Goal: Navigation & Orientation: Find specific page/section

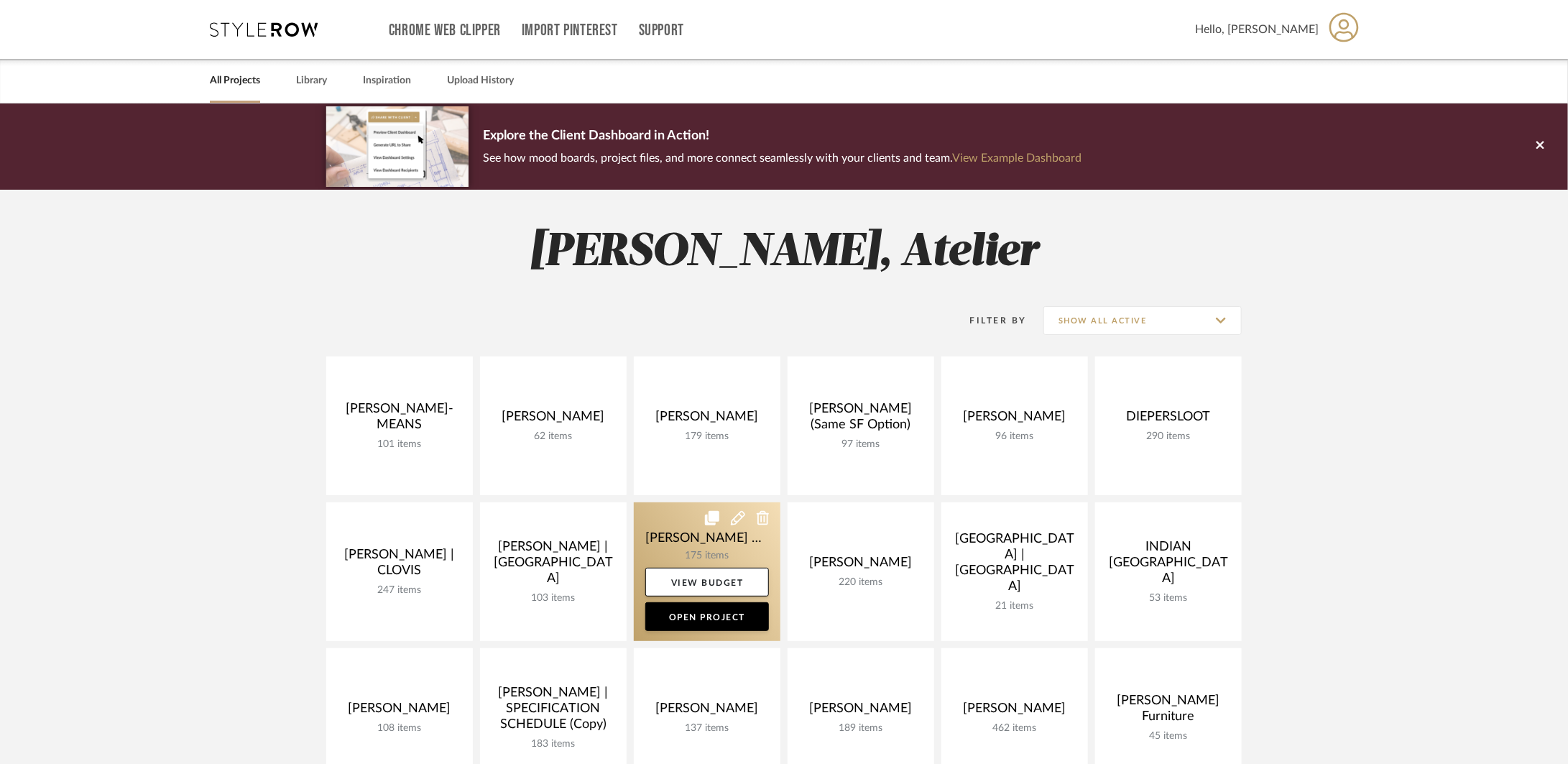
click at [692, 520] on link at bounding box center [706, 571] width 147 height 139
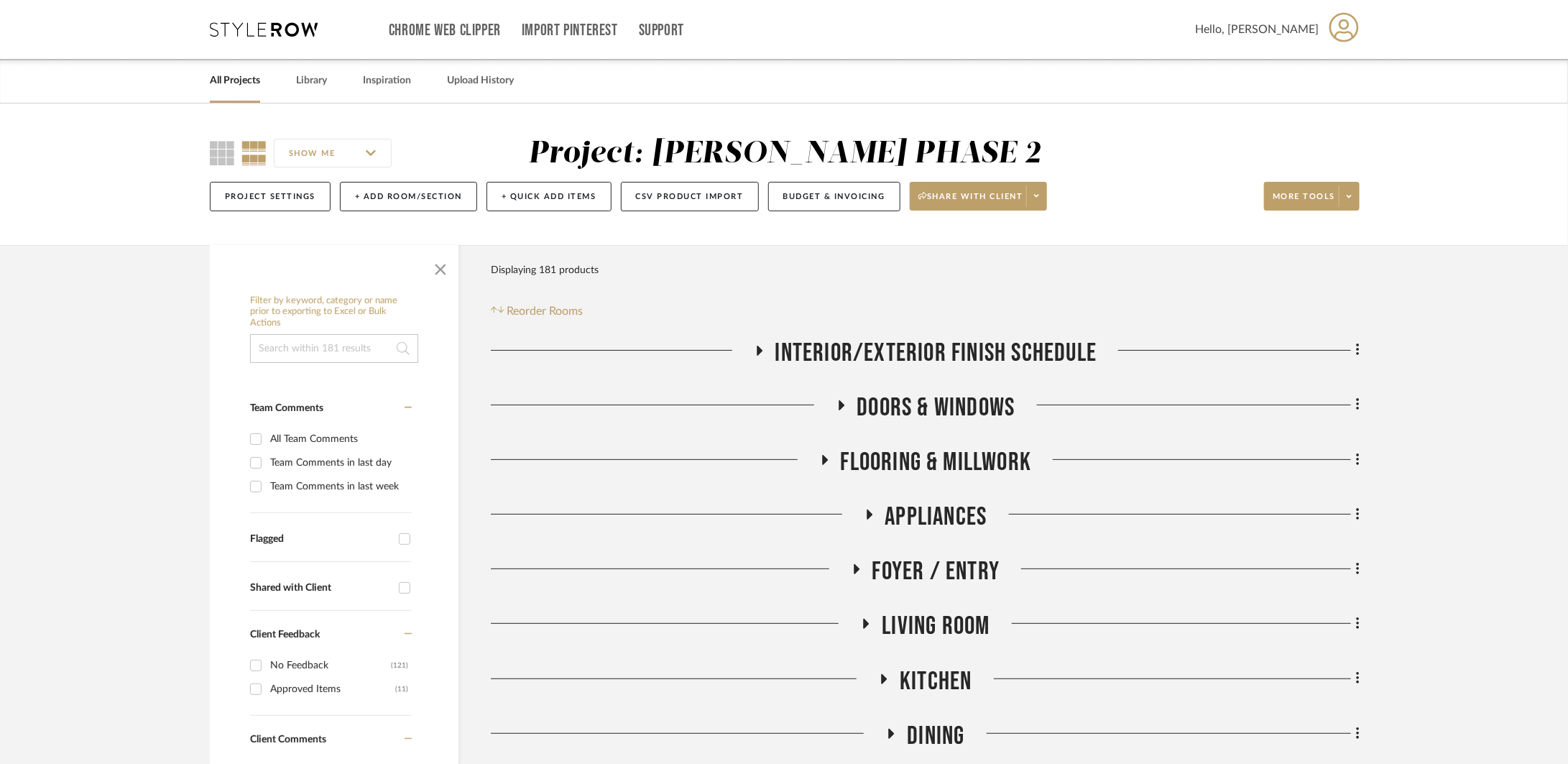
click at [792, 348] on span "INTERIOR/EXTERIOR FINISH SCHEDULE" at bounding box center [935, 353] width 322 height 31
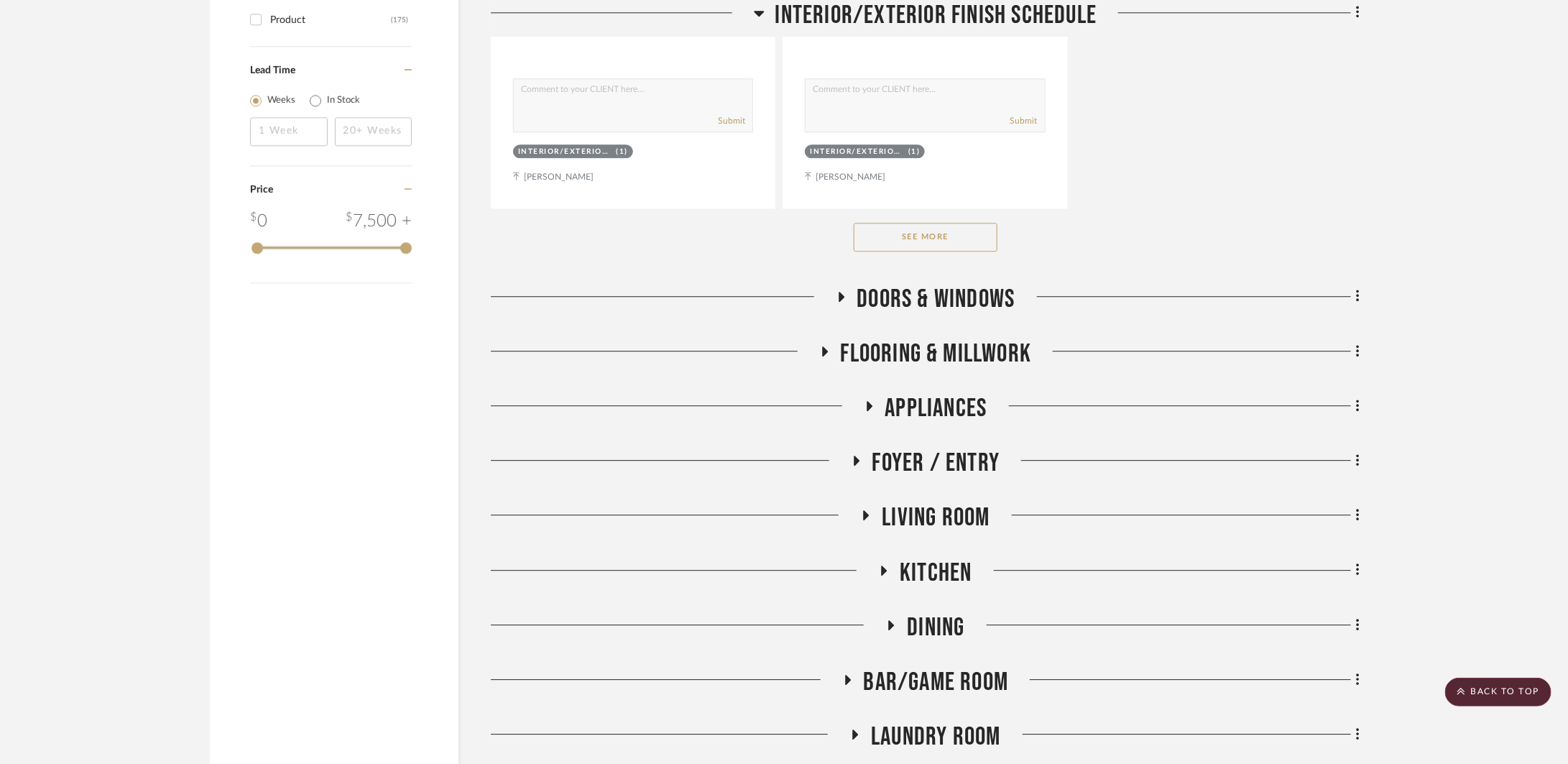
scroll to position [2103, 0]
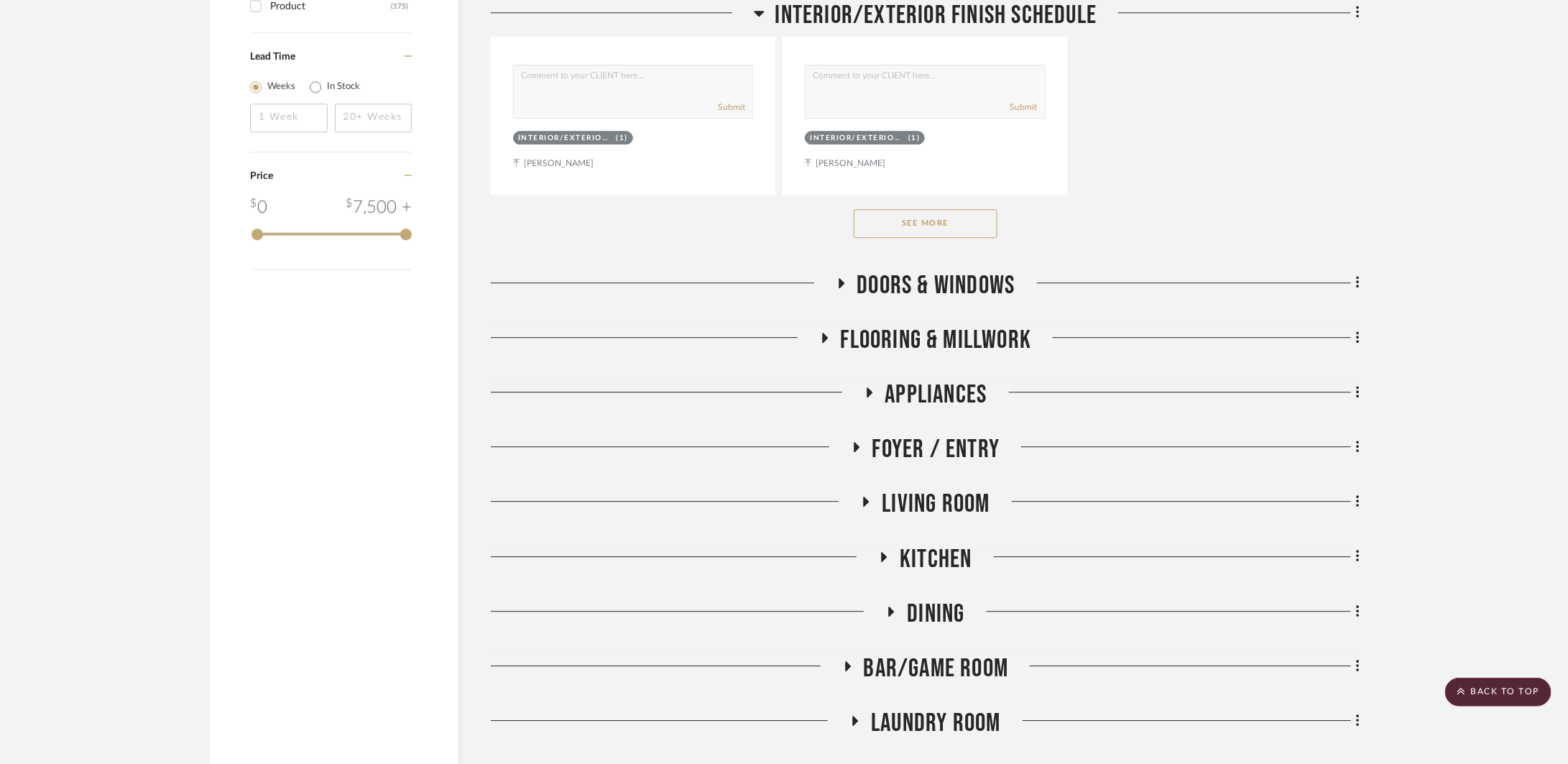
click at [934, 271] on span "DOORS & WINDOWS" at bounding box center [935, 286] width 158 height 31
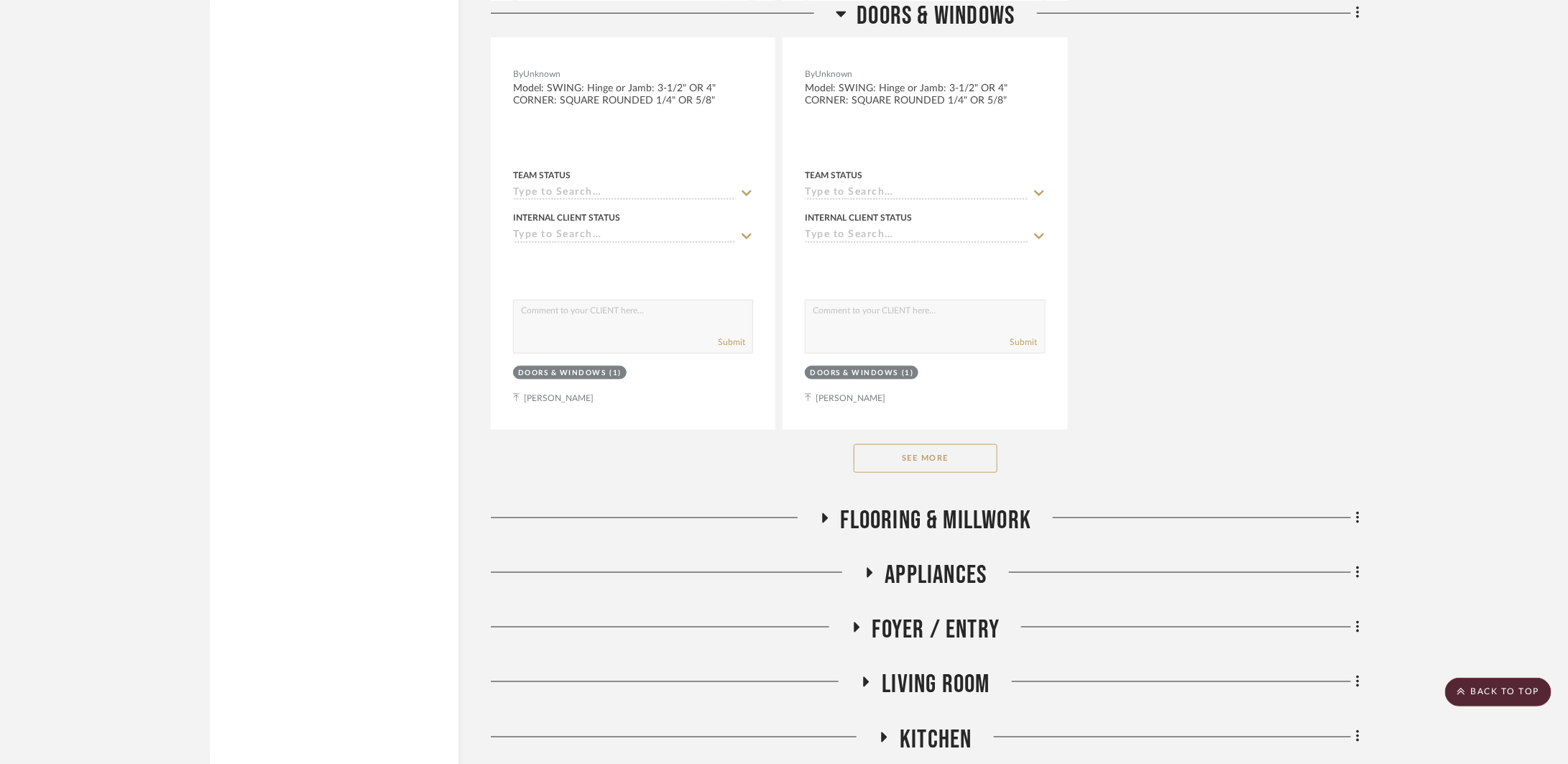
scroll to position [4038, 0]
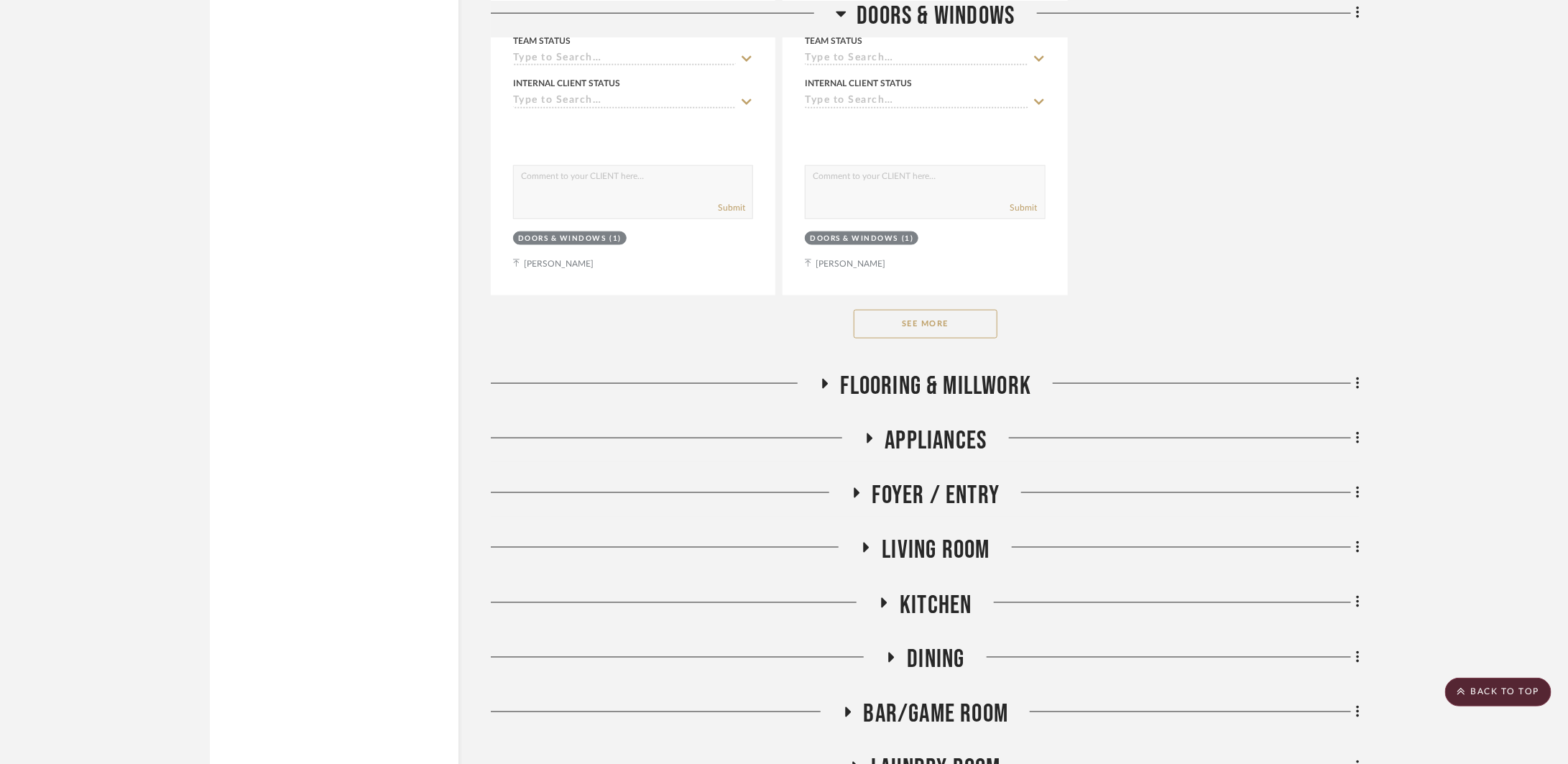
click at [901, 382] on span "FLOORING & MILLWORK" at bounding box center [936, 386] width 191 height 31
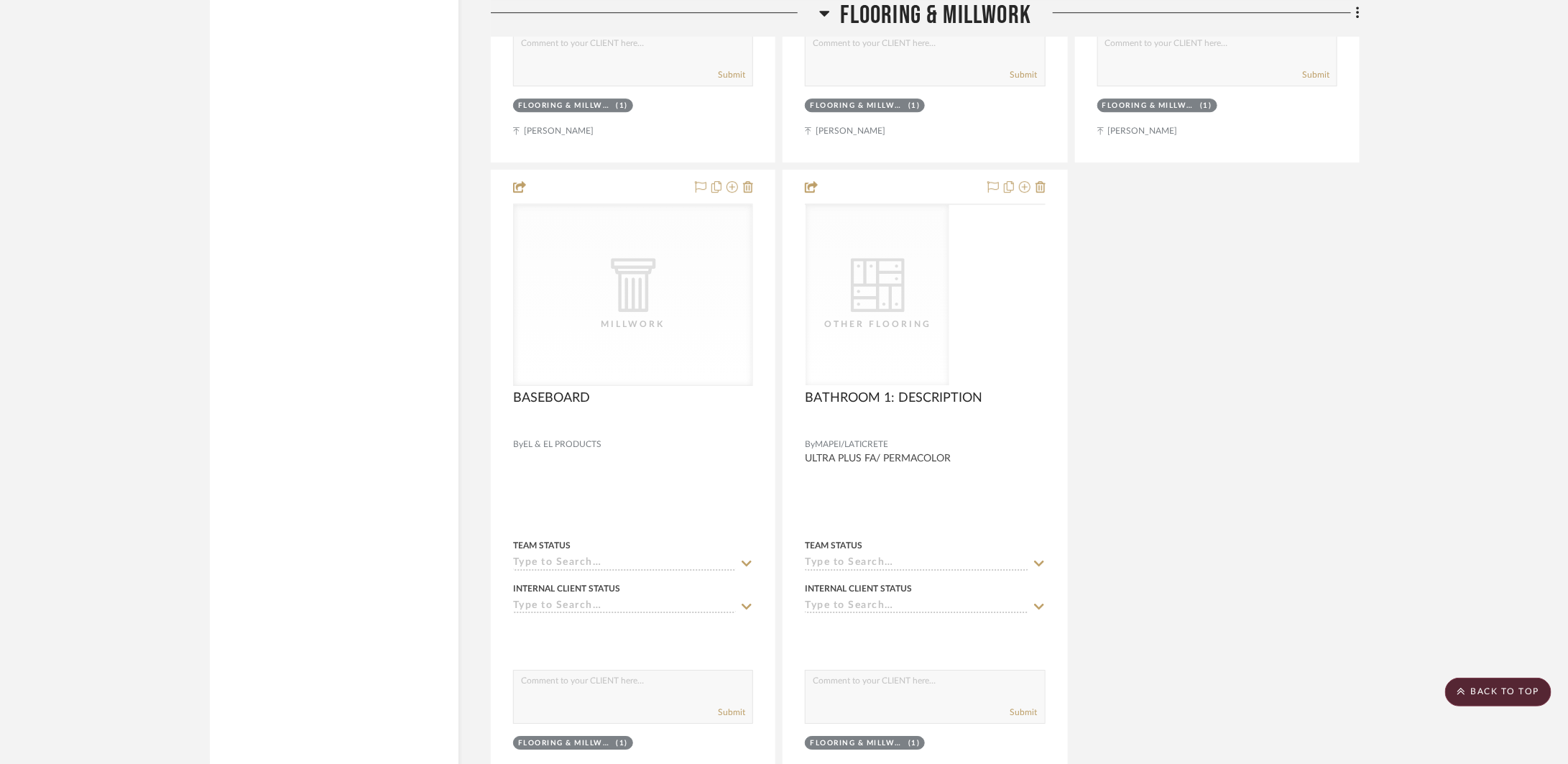
scroll to position [6254, 0]
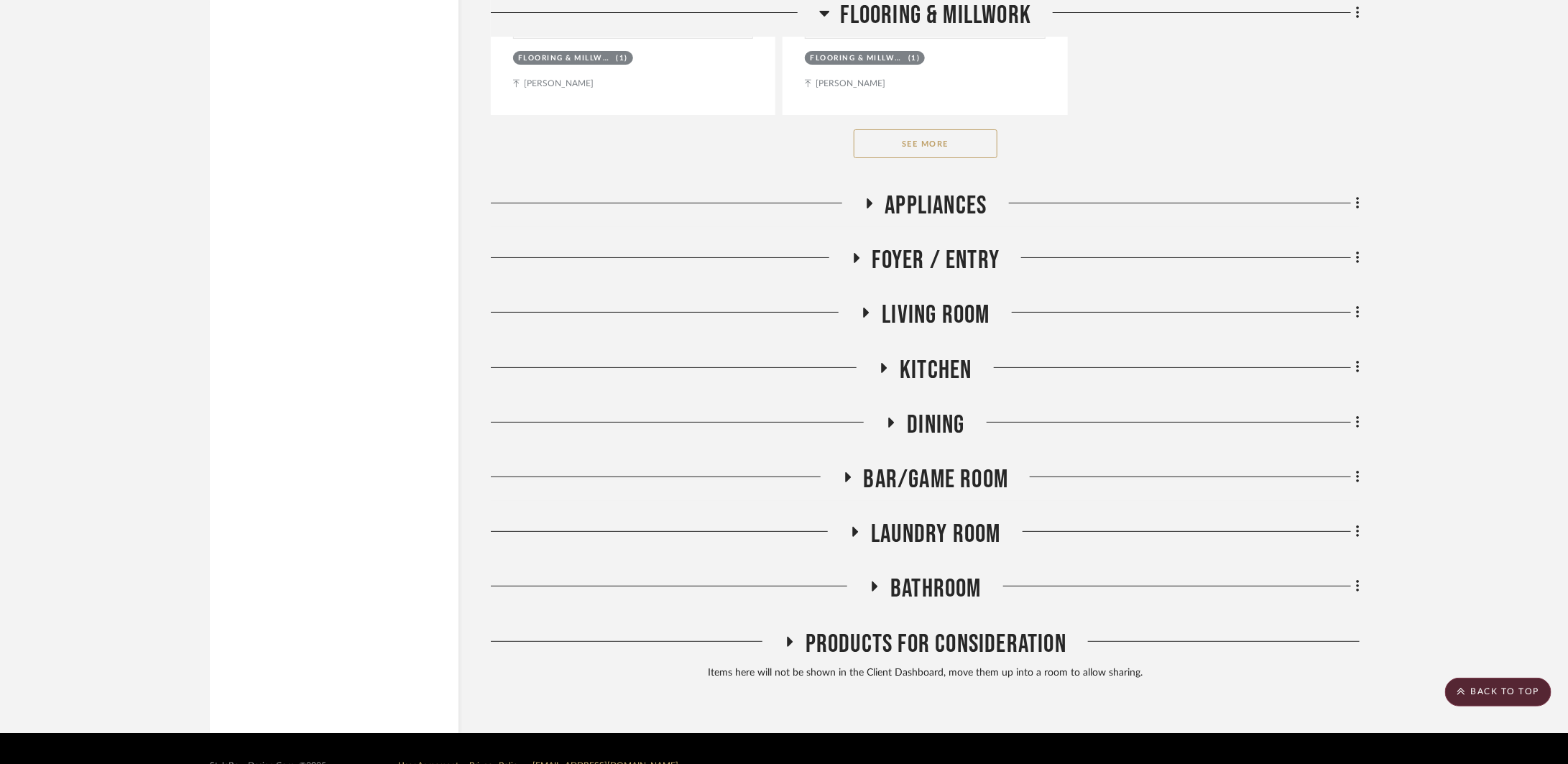
click at [944, 196] on span "Appliances" at bounding box center [936, 206] width 102 height 31
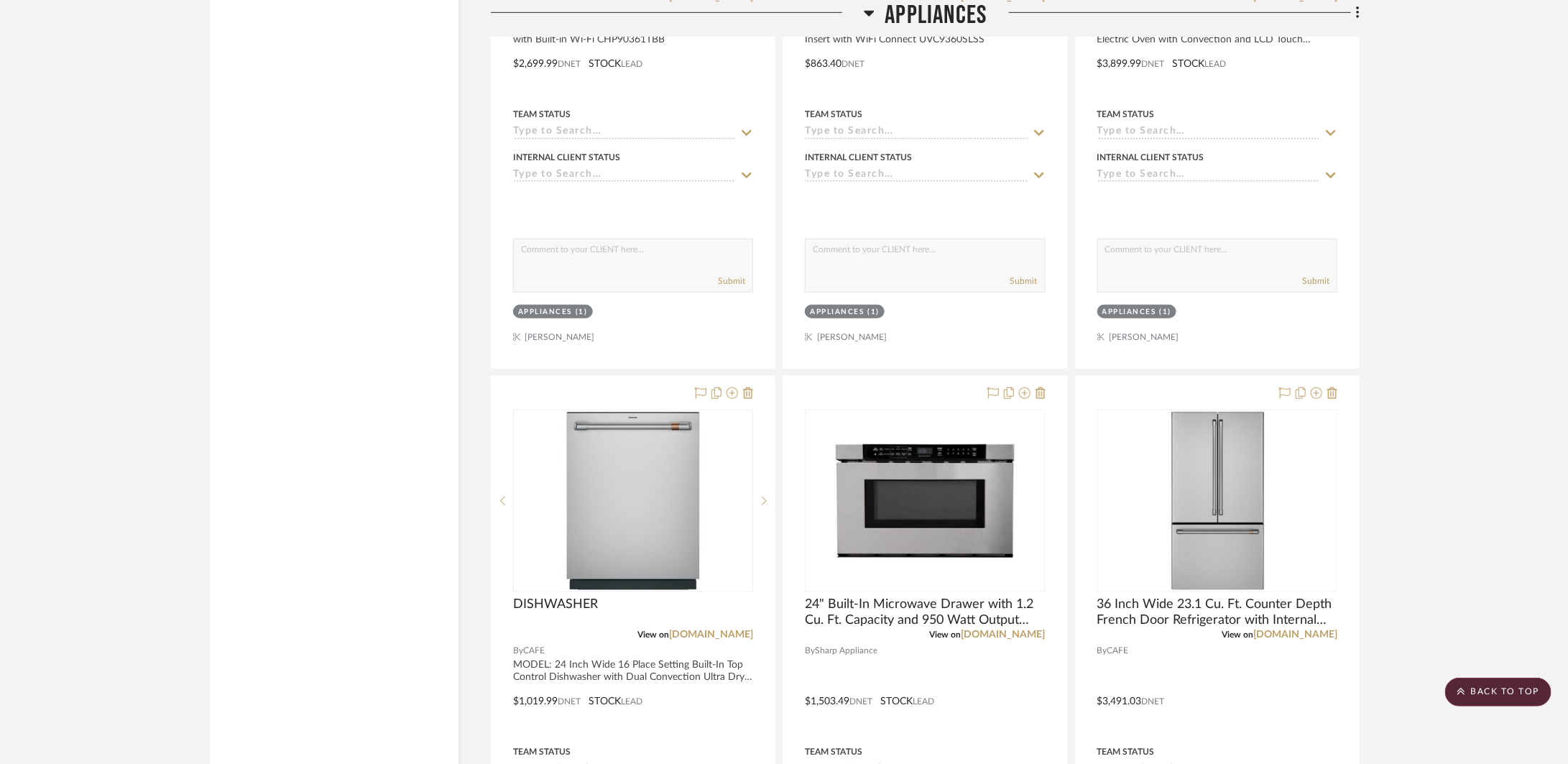
scroll to position [7411, 0]
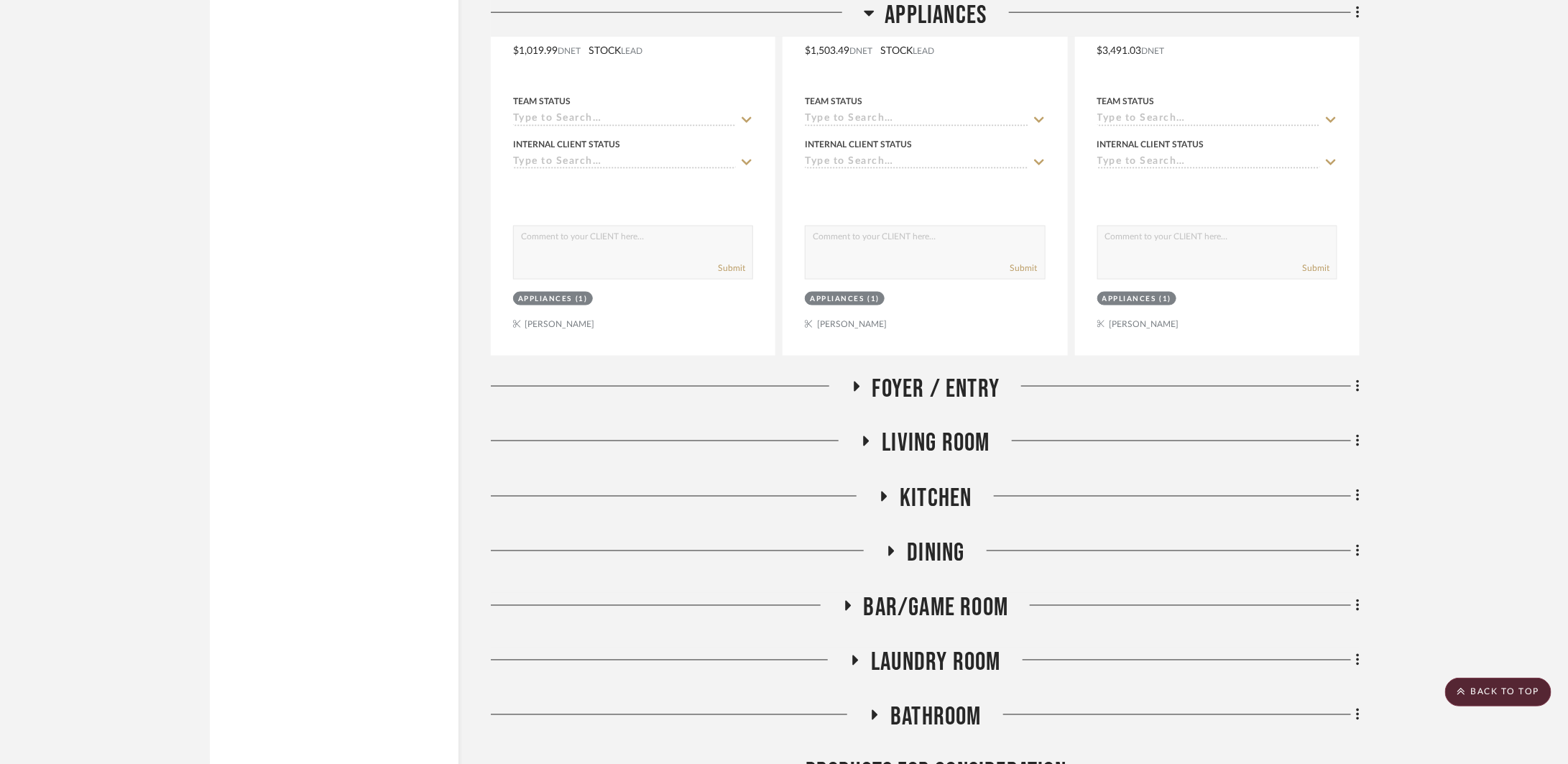
click at [890, 403] on span "Foyer / Entry" at bounding box center [936, 389] width 128 height 31
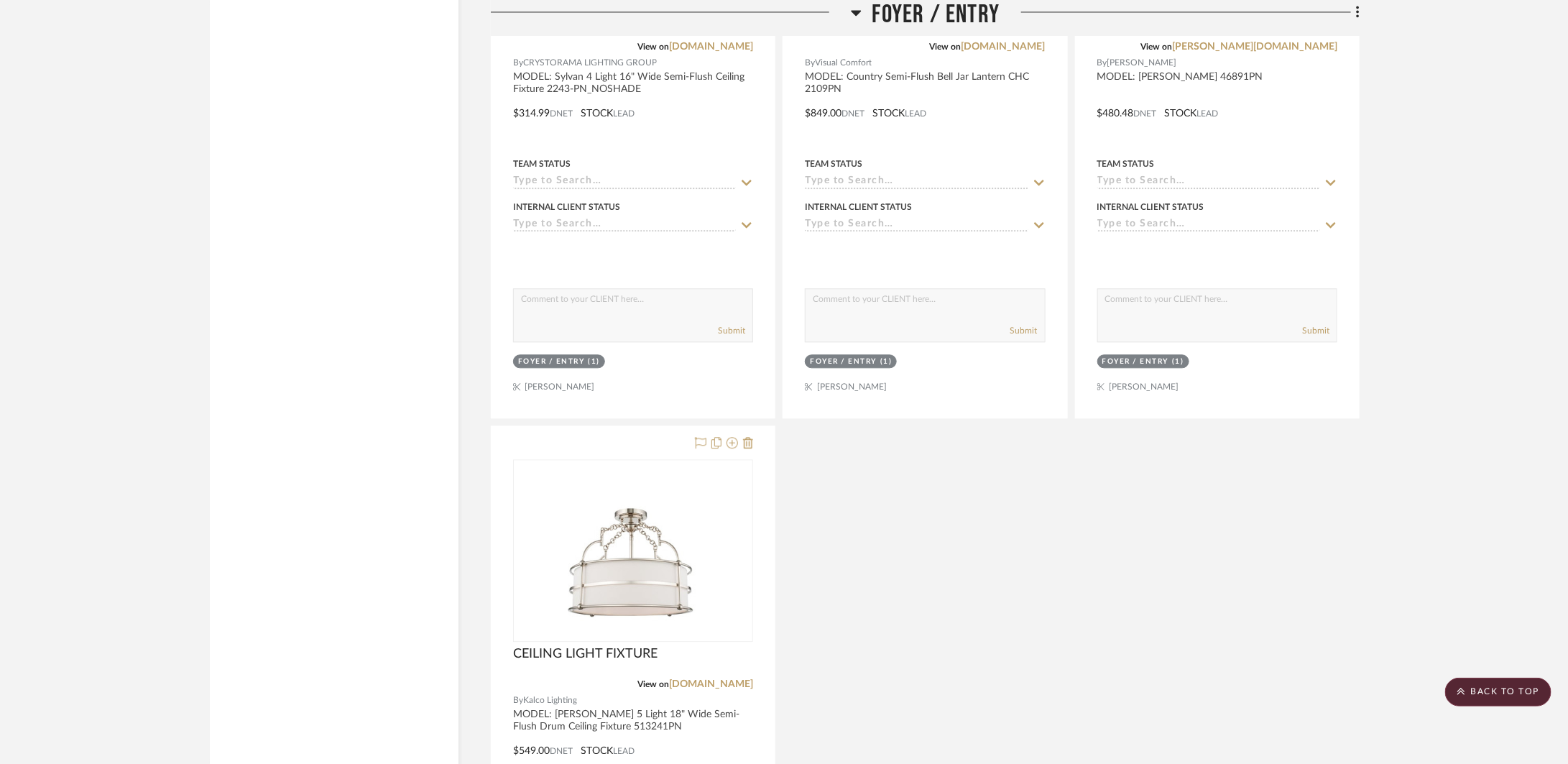
scroll to position [8662, 0]
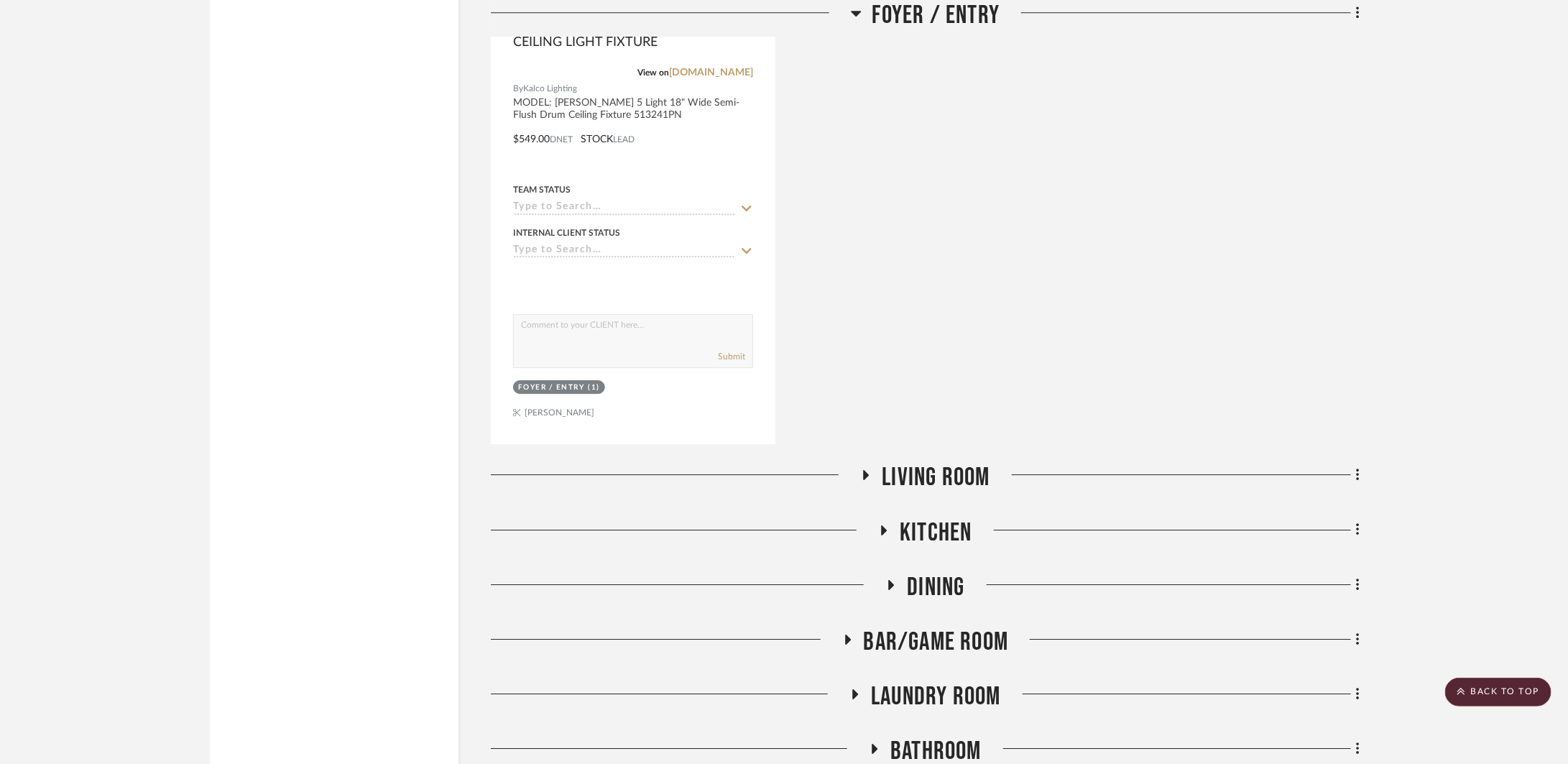
click at [900, 488] on span "Living Room" at bounding box center [935, 477] width 108 height 31
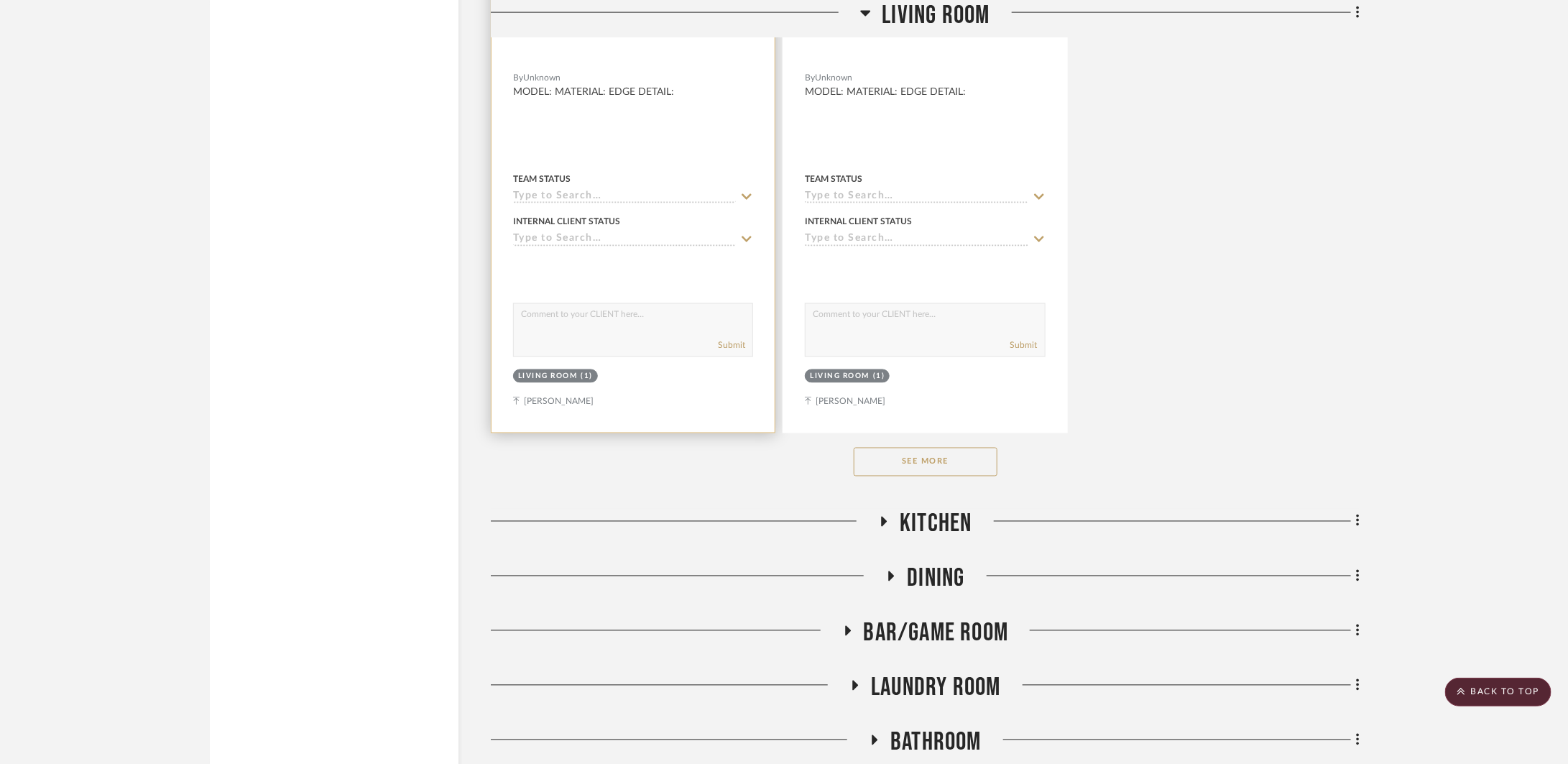
scroll to position [10722, 0]
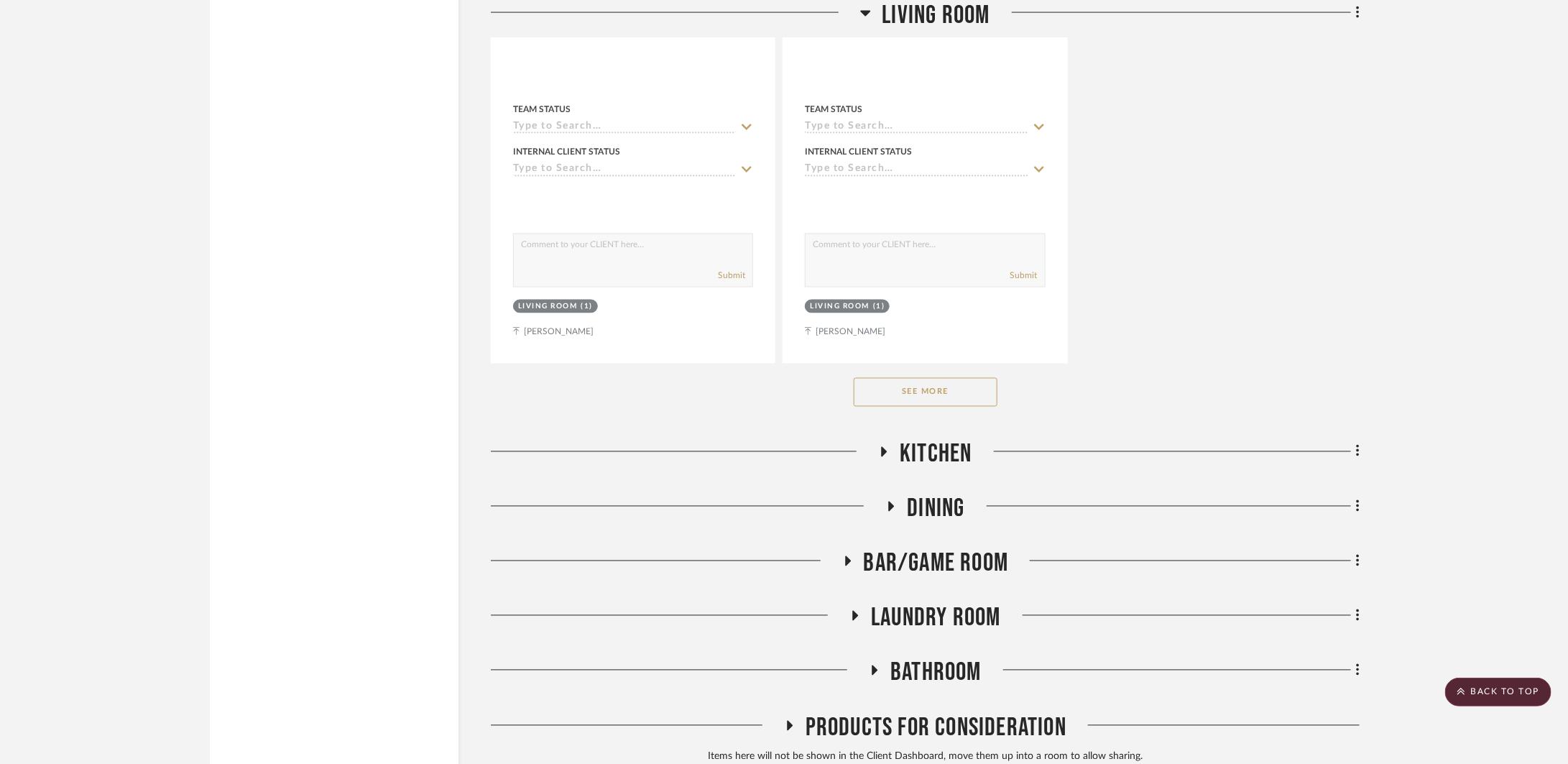
click at [885, 459] on fa-icon at bounding box center [883, 457] width 11 height 21
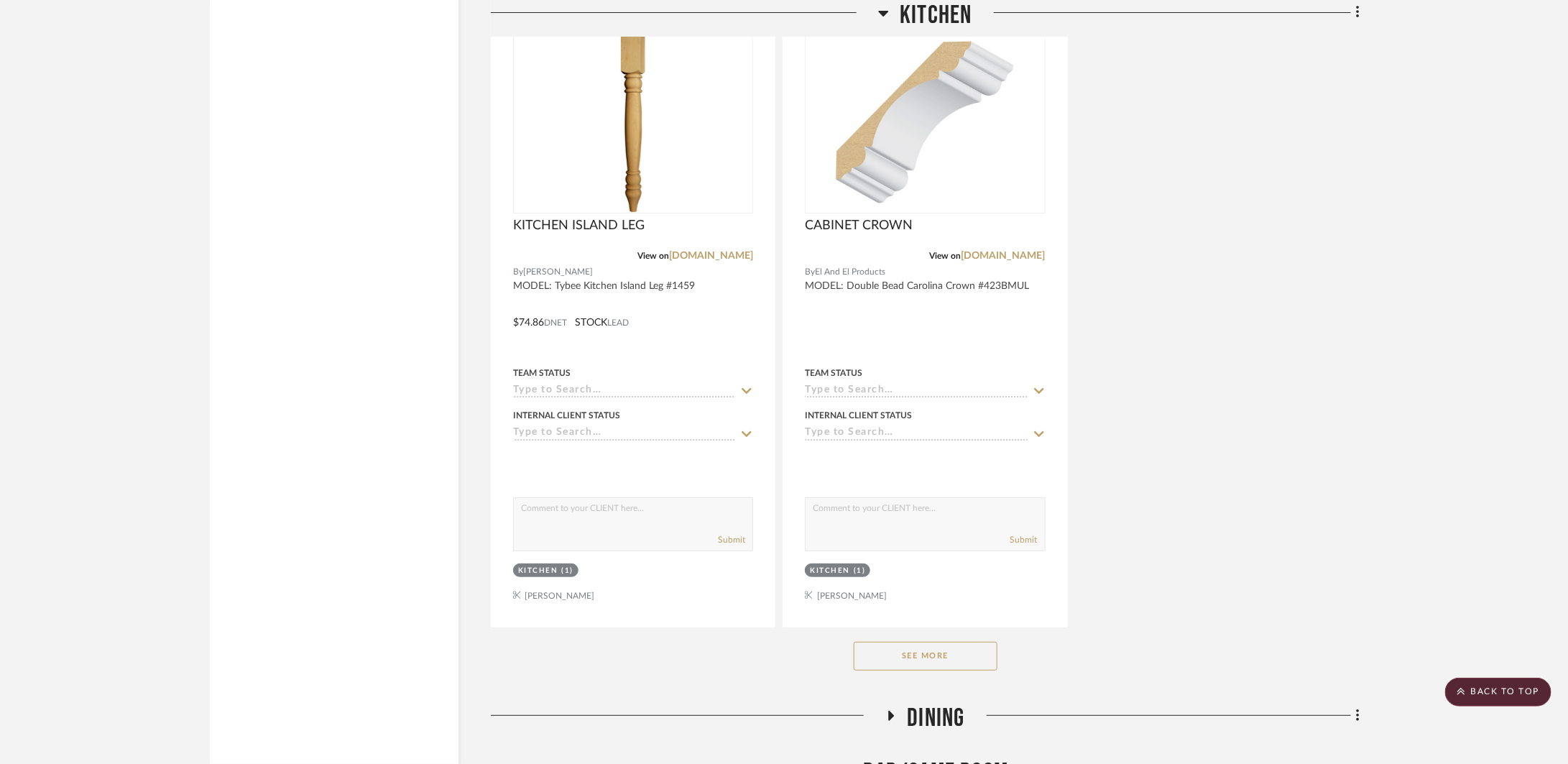
scroll to position [12510, 0]
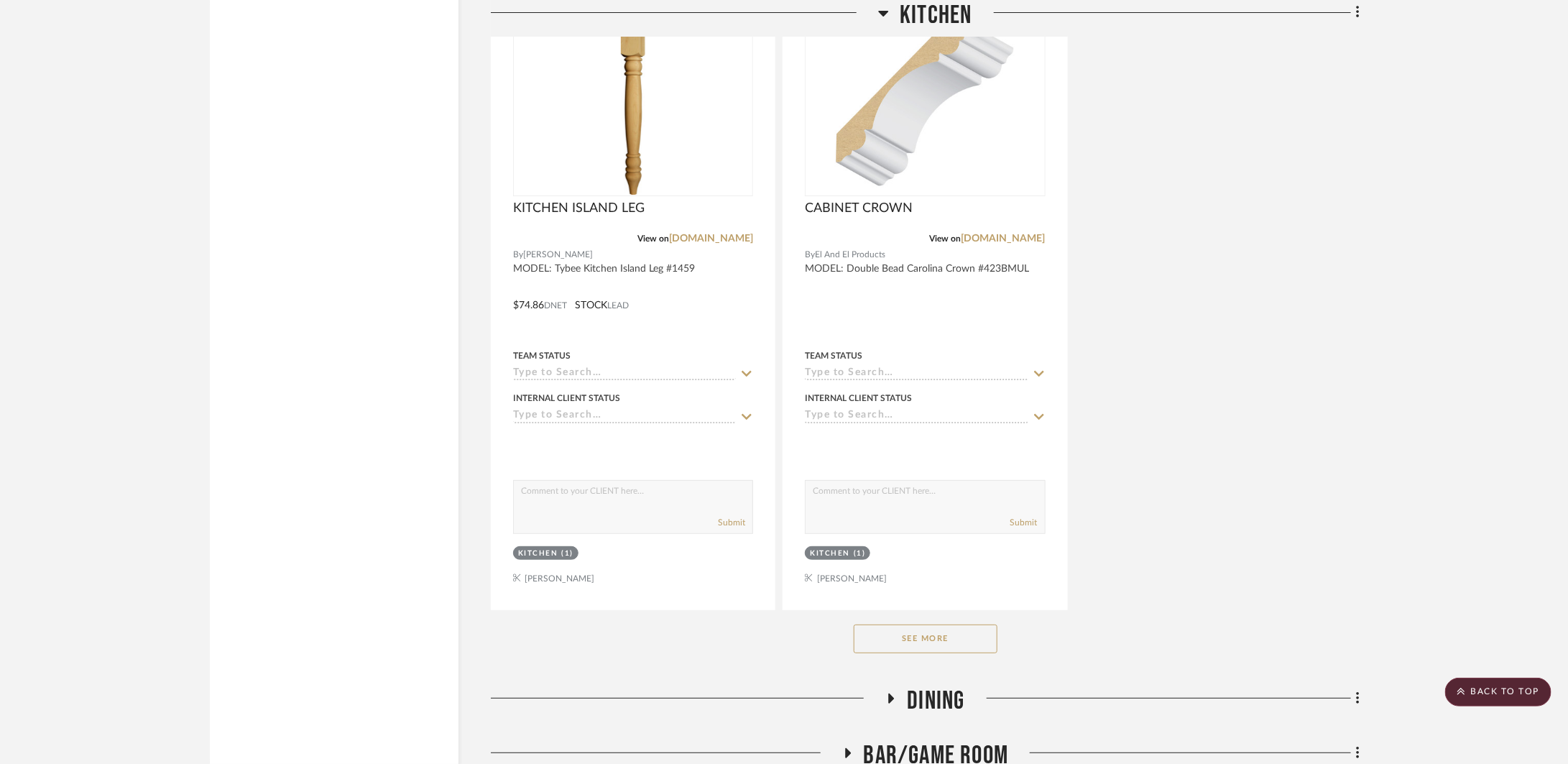
click at [863, 649] on button "See More" at bounding box center [925, 638] width 143 height 28
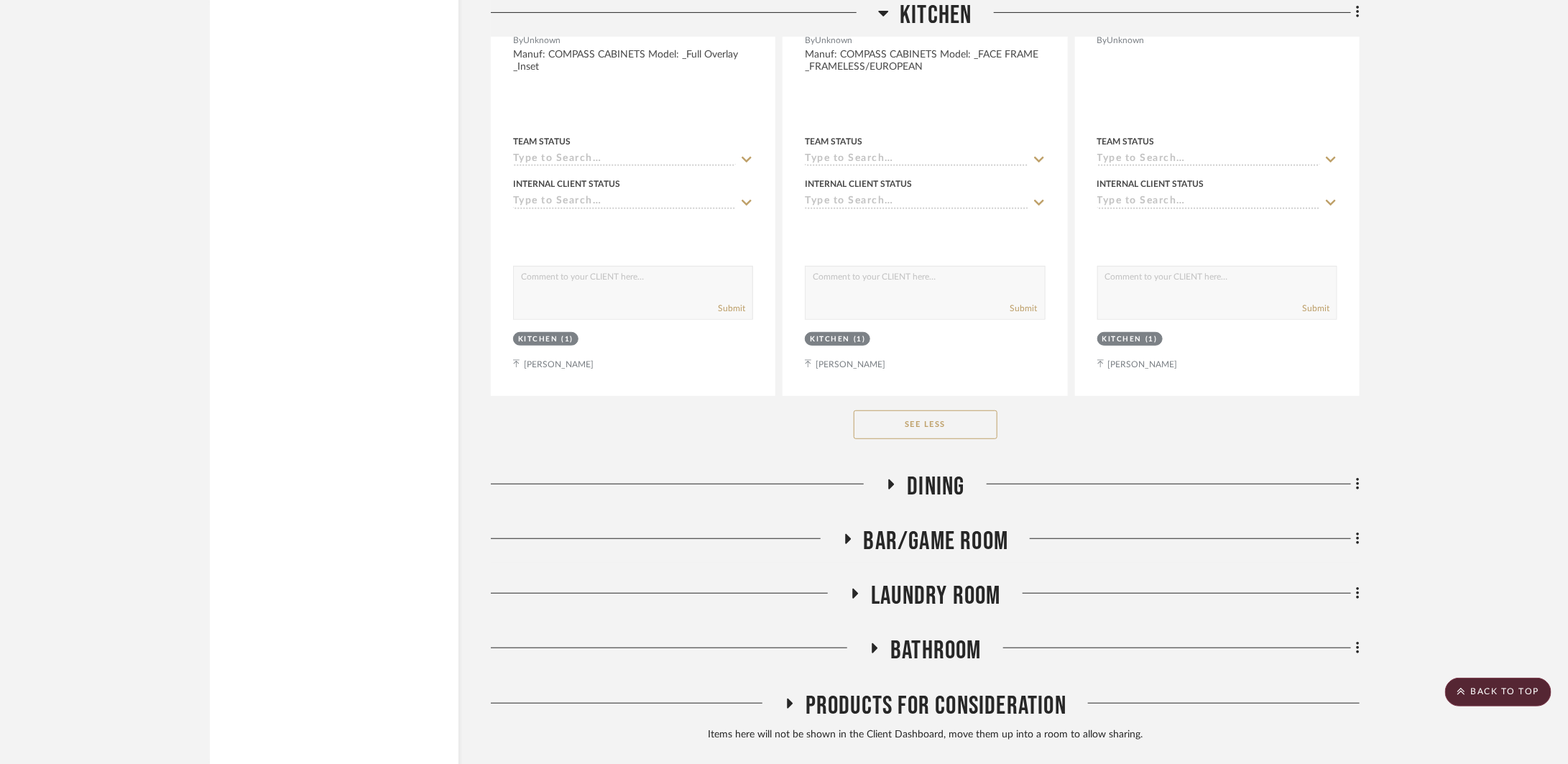
scroll to position [22356, 0]
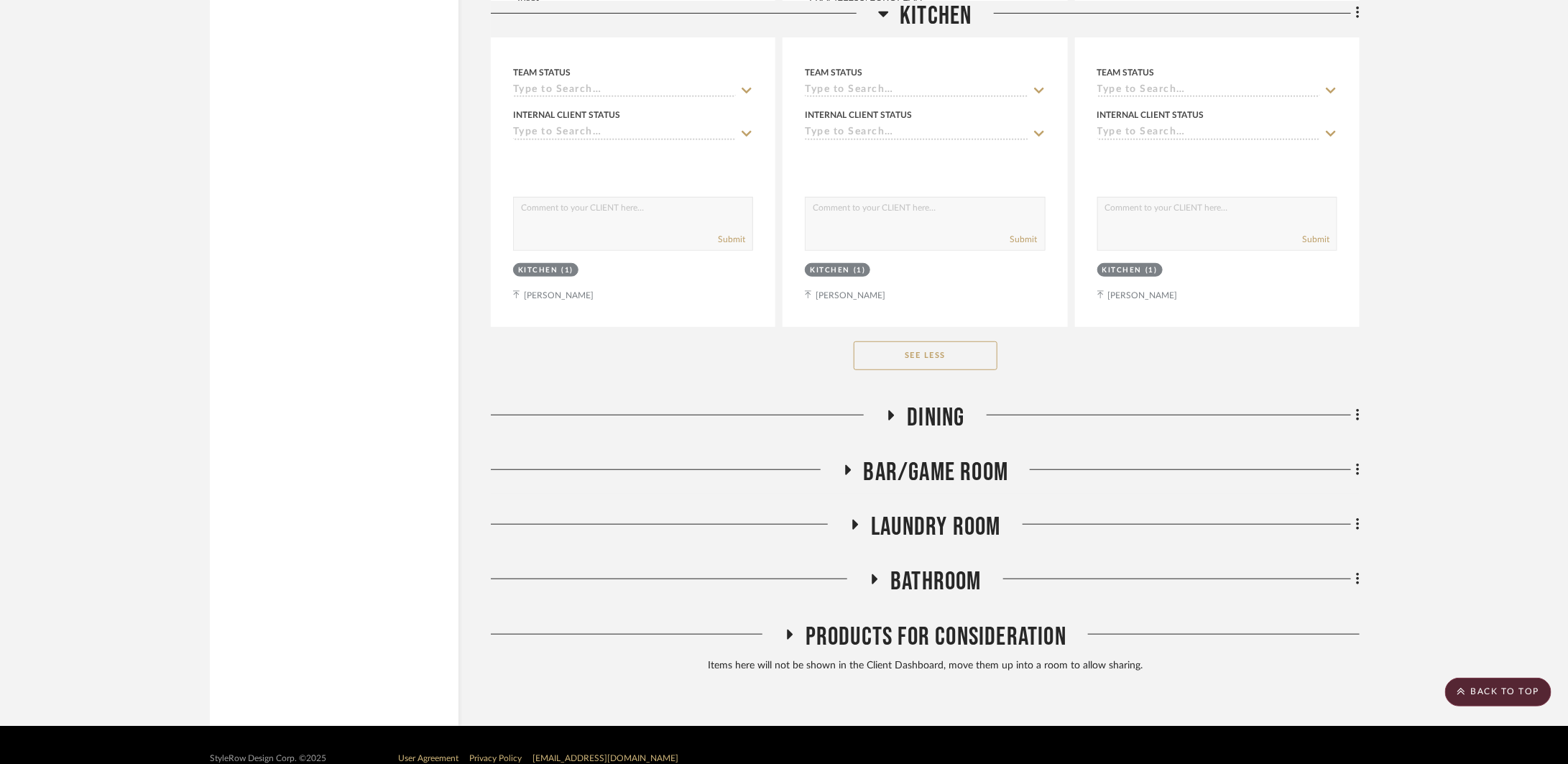
click at [935, 429] on span "Dining" at bounding box center [935, 418] width 58 height 31
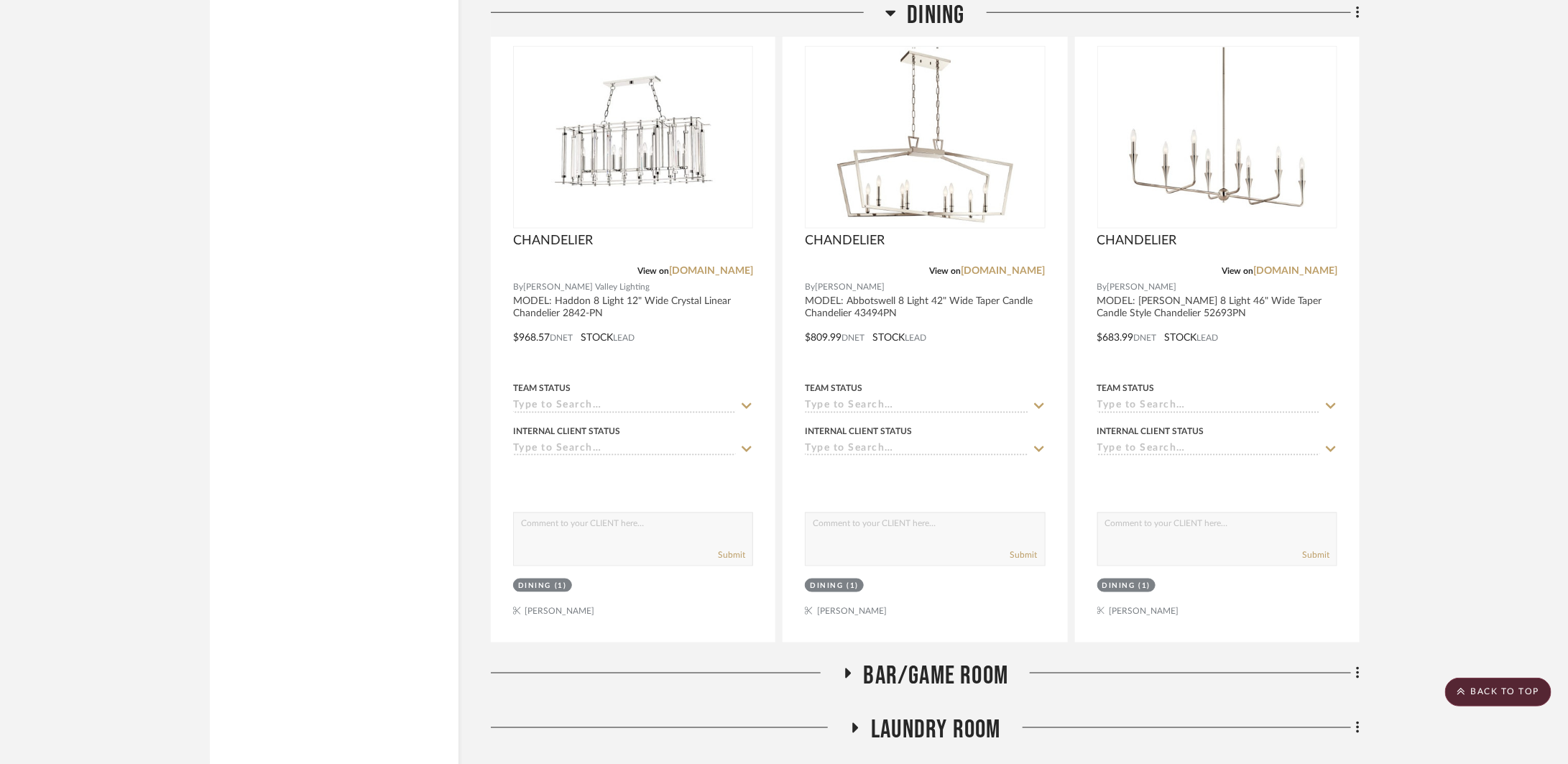
scroll to position [23029, 0]
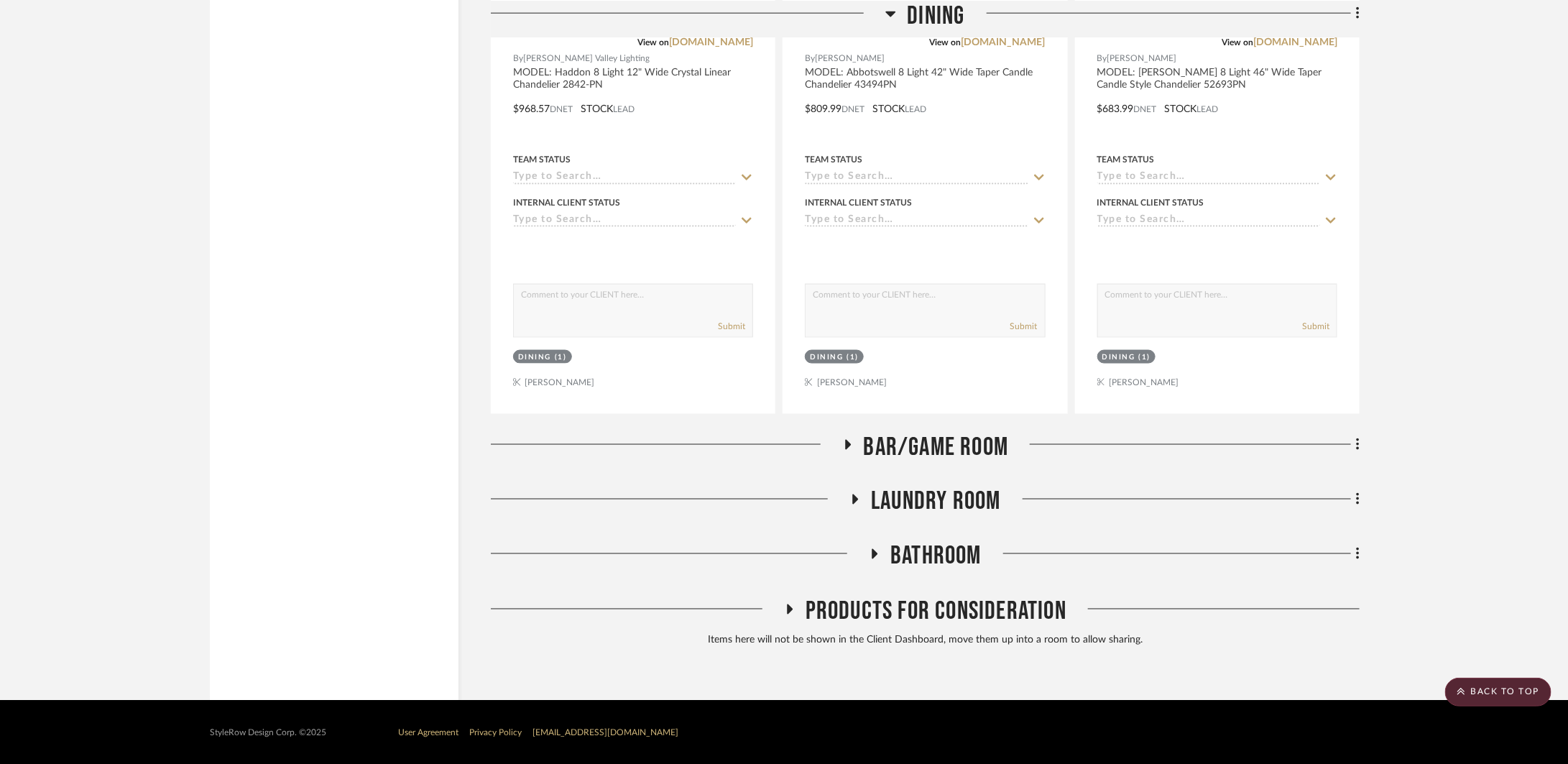
click at [939, 449] on span "BAR/GAME ROOM" at bounding box center [935, 447] width 145 height 31
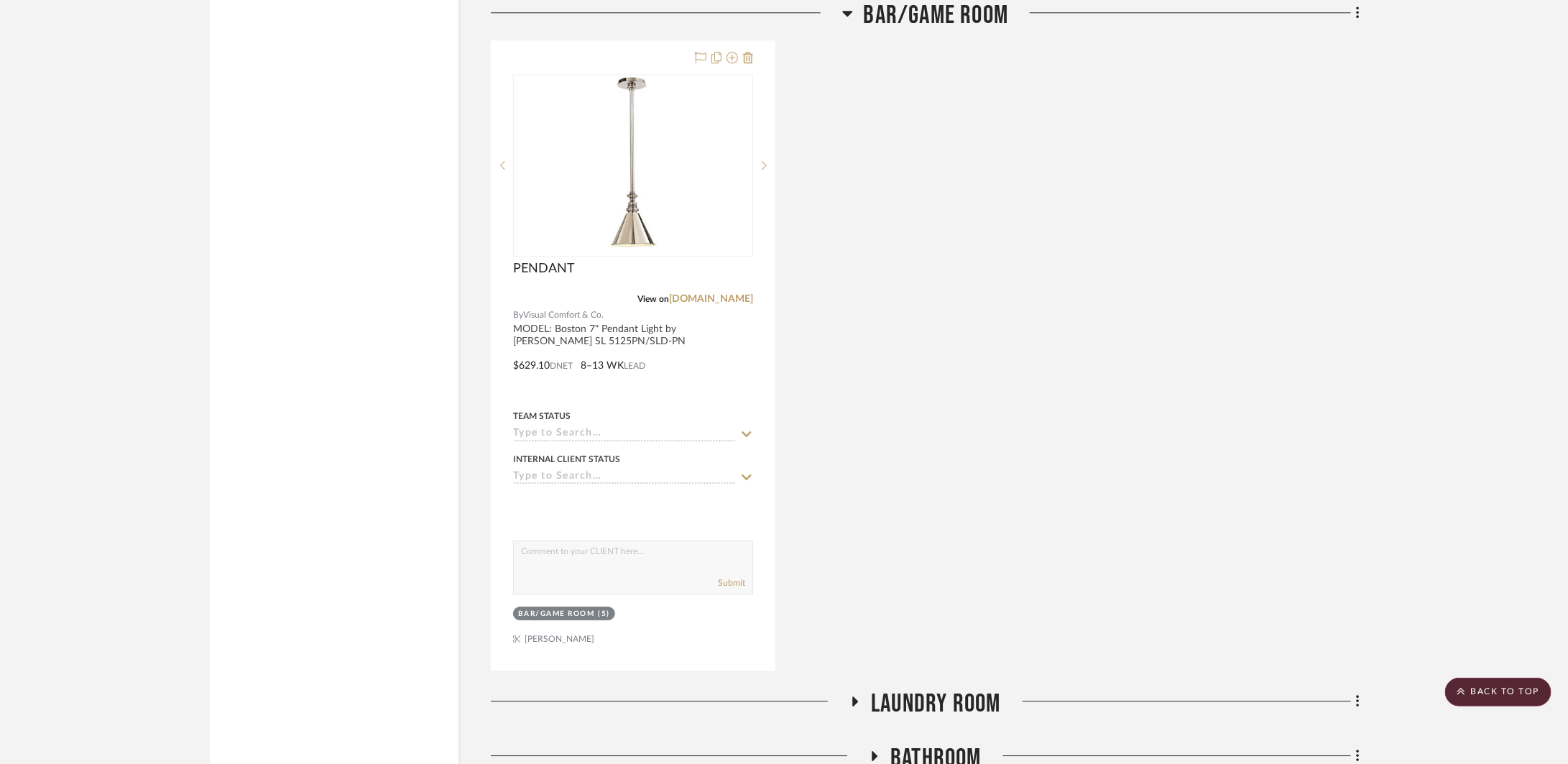
scroll to position [24321, 0]
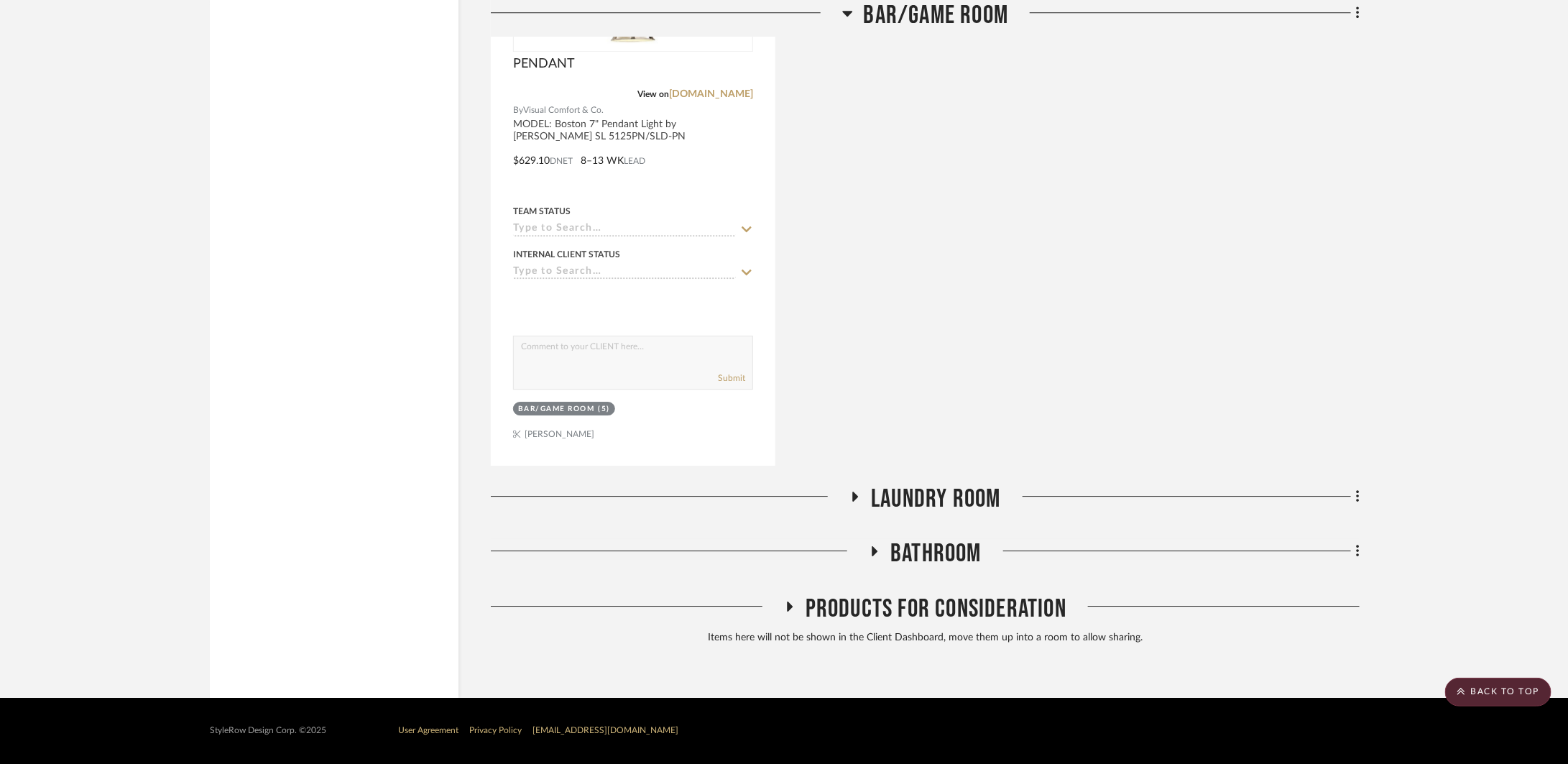
click at [936, 487] on span "Laundry Room" at bounding box center [935, 499] width 130 height 31
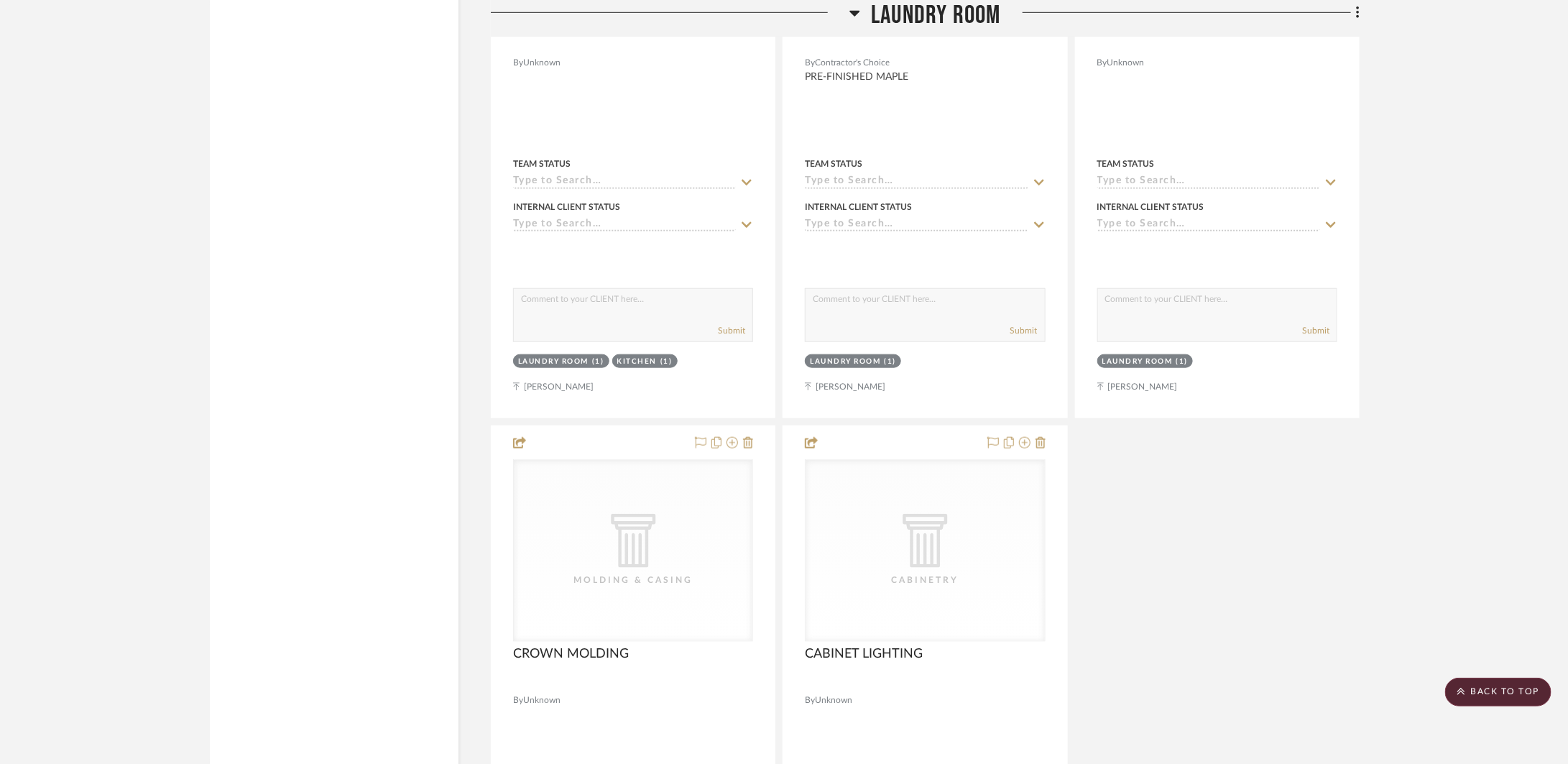
scroll to position [26302, 0]
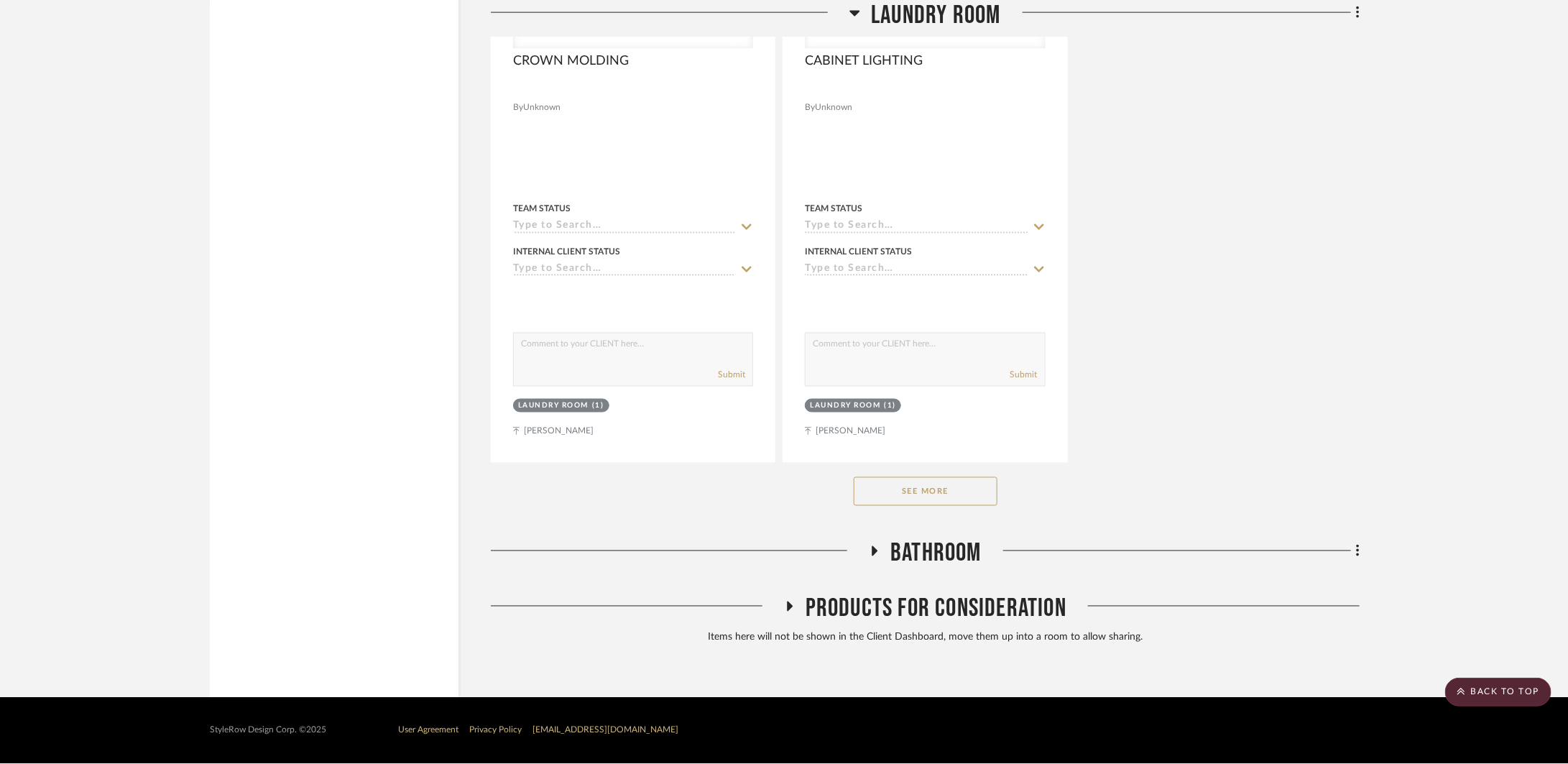
click at [931, 493] on button "See More" at bounding box center [925, 491] width 143 height 28
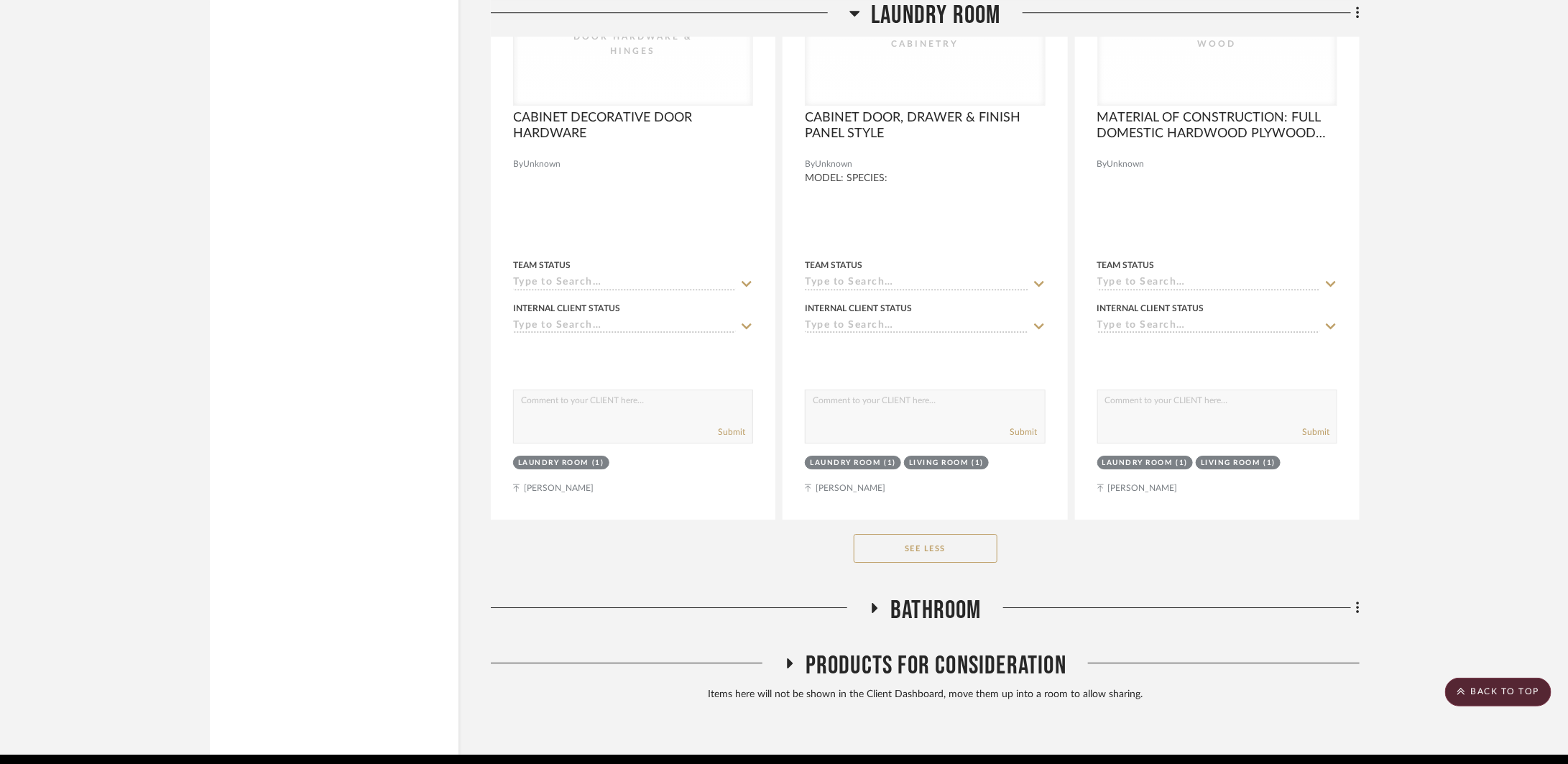
scroll to position [27577, 0]
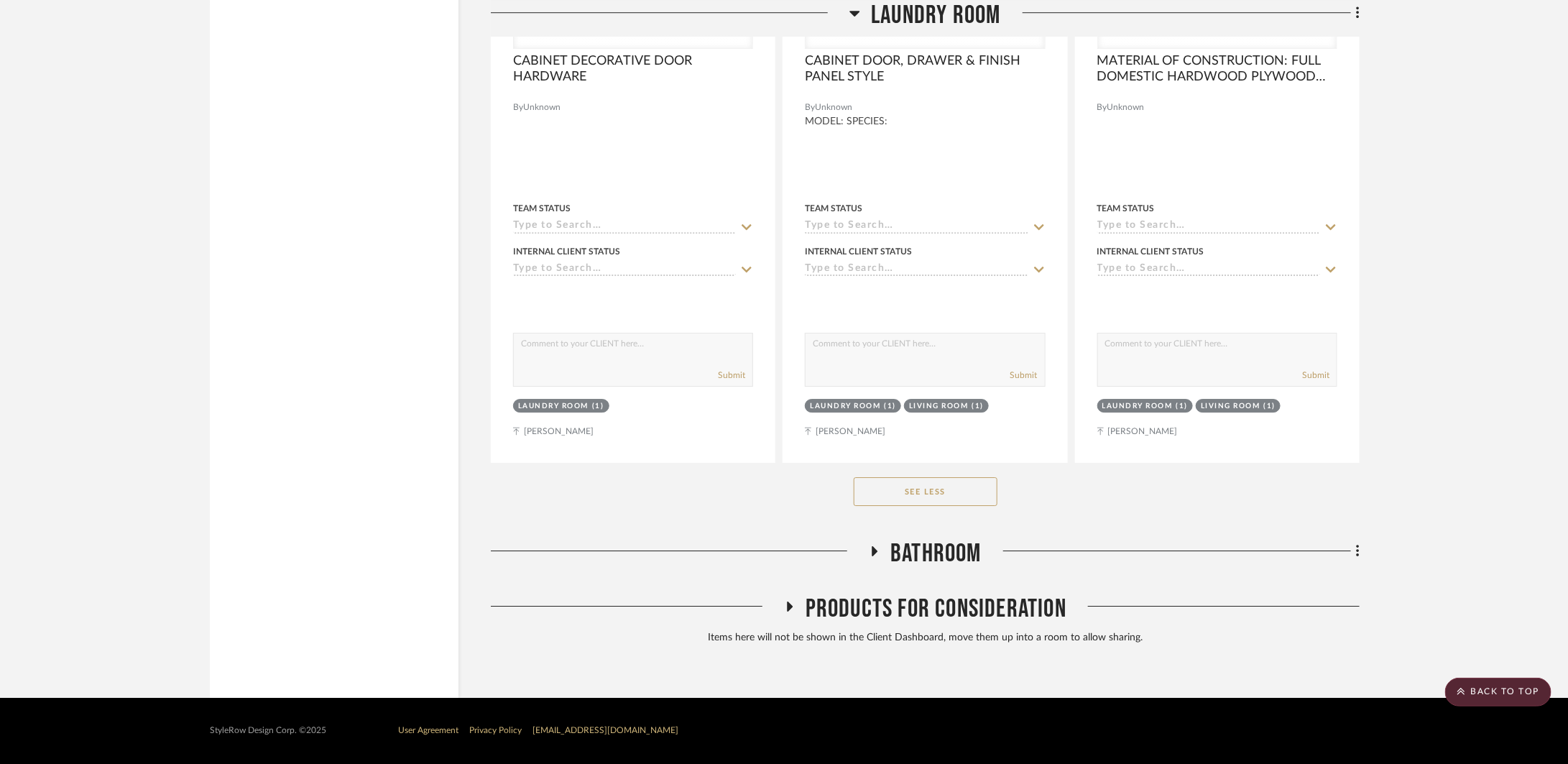
click at [940, 541] on span "Bathroom" at bounding box center [935, 553] width 92 height 31
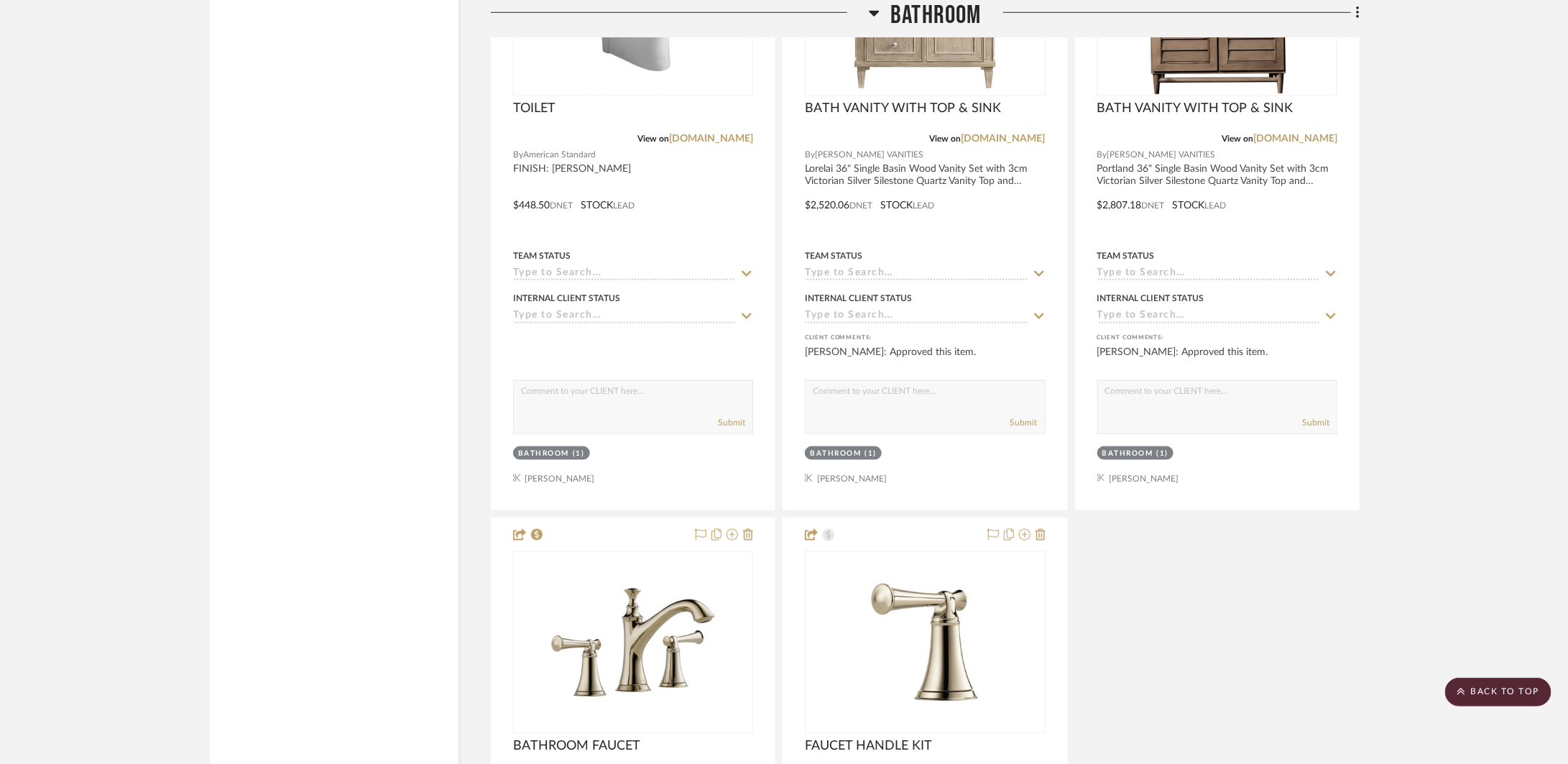
scroll to position [29558, 0]
